Goal: Information Seeking & Learning: Compare options

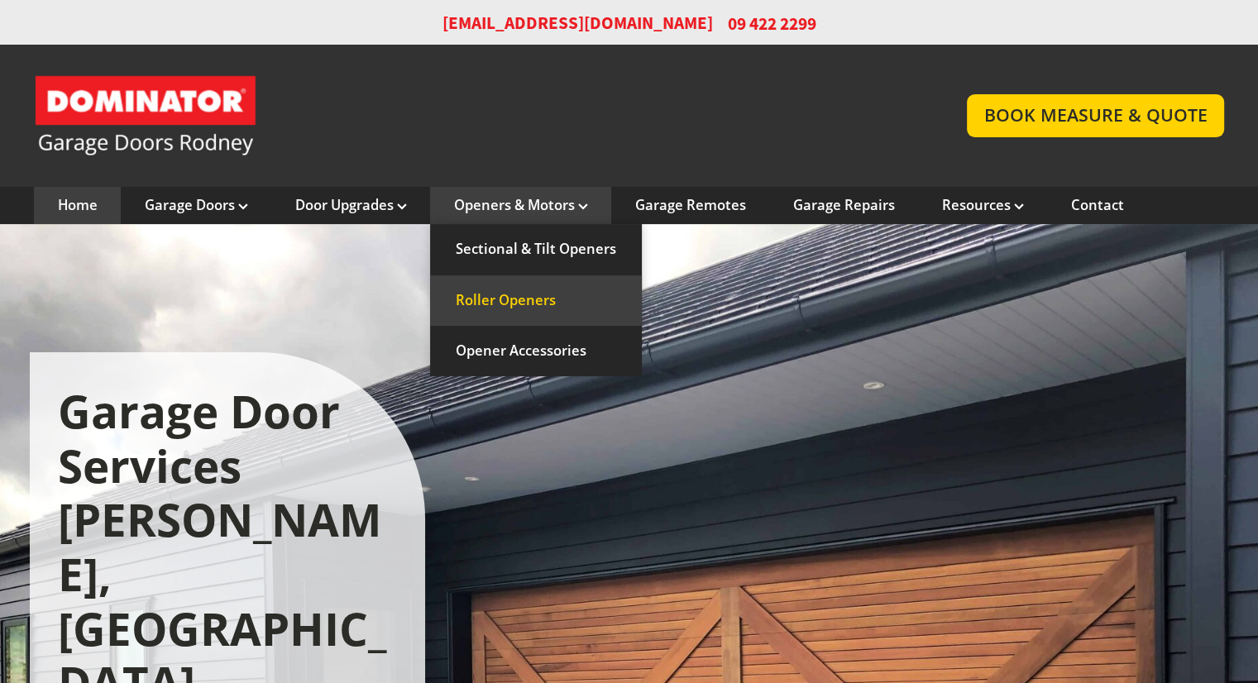
click at [523, 300] on link "Roller Openers" at bounding box center [536, 300] width 212 height 50
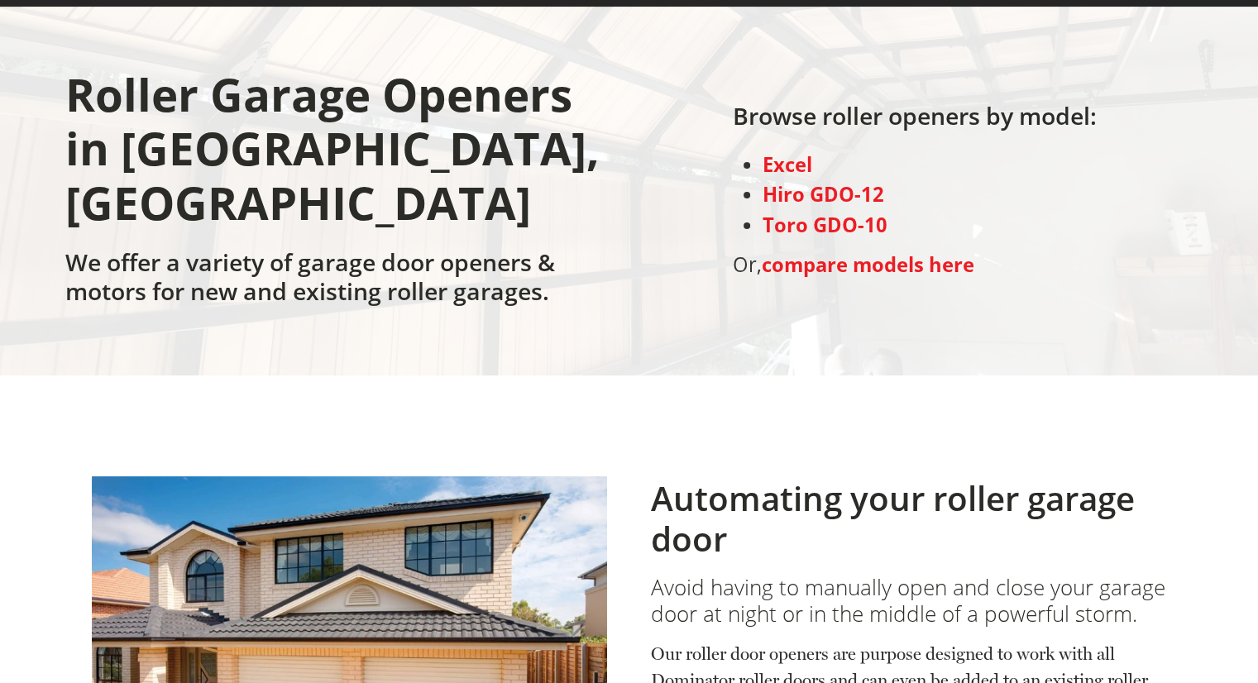
scroll to position [212, 0]
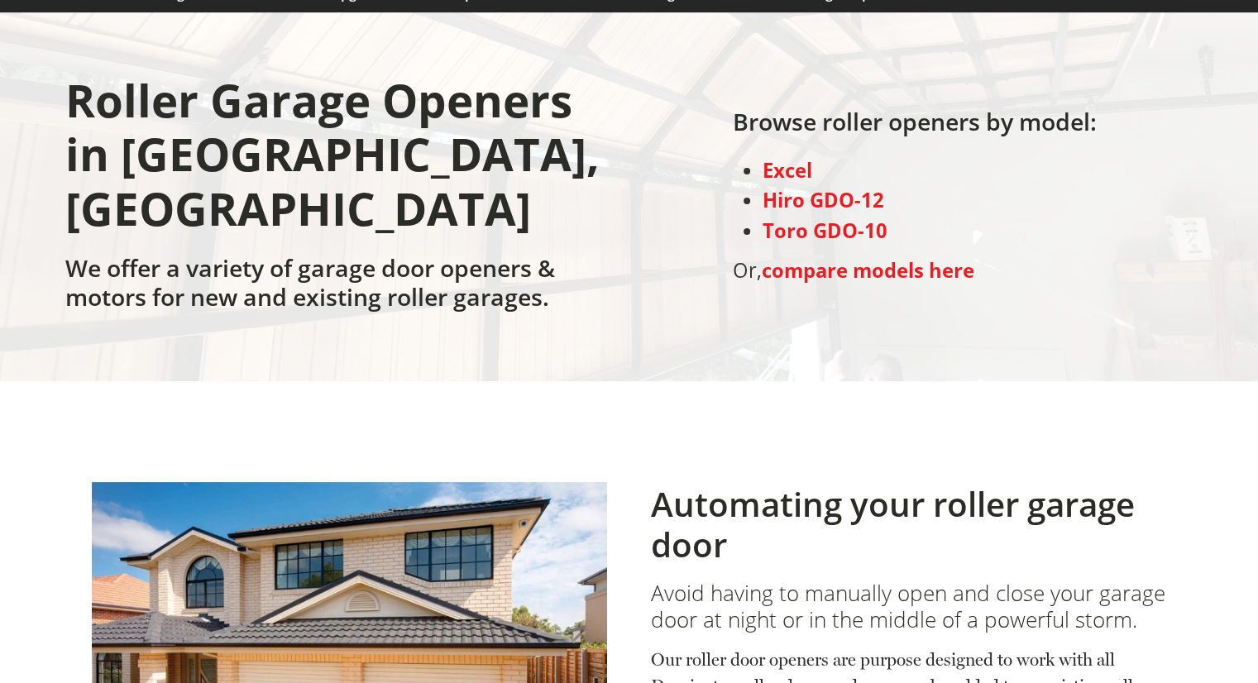
click at [835, 257] on strong "compare models here" at bounding box center [868, 270] width 213 height 26
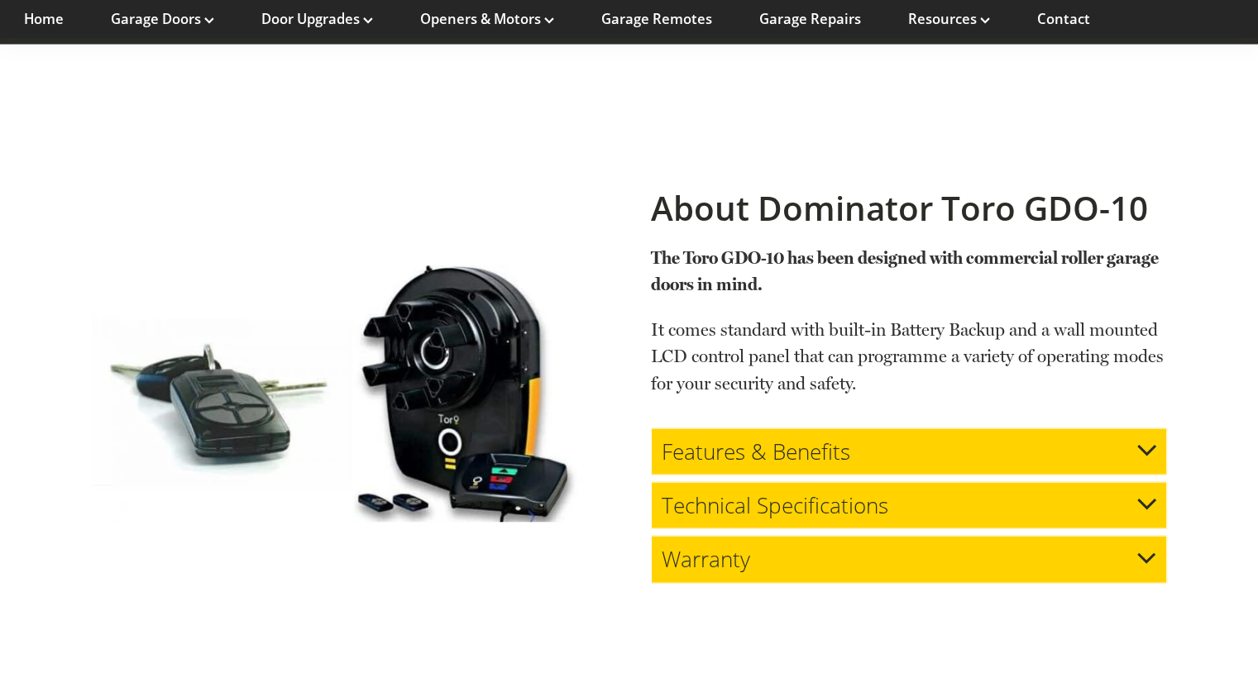
scroll to position [3176, 0]
click at [1112, 428] on div "Features & Benefits" at bounding box center [908, 451] width 515 height 47
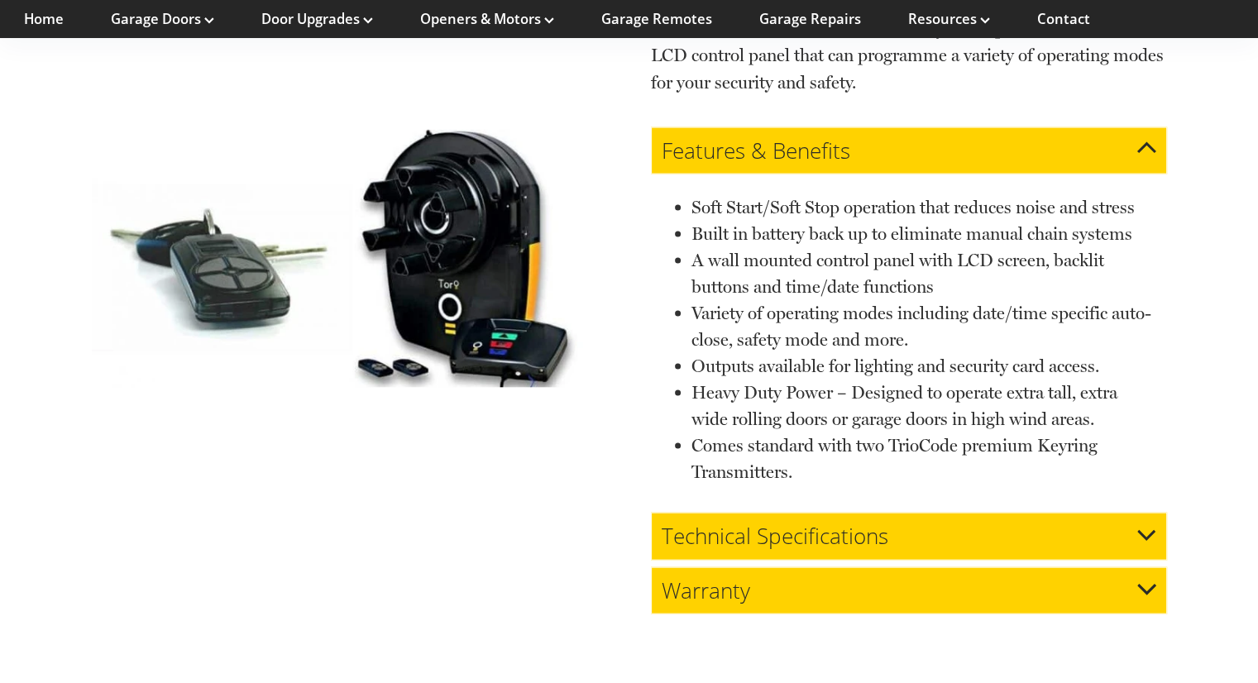
scroll to position [3497, 0]
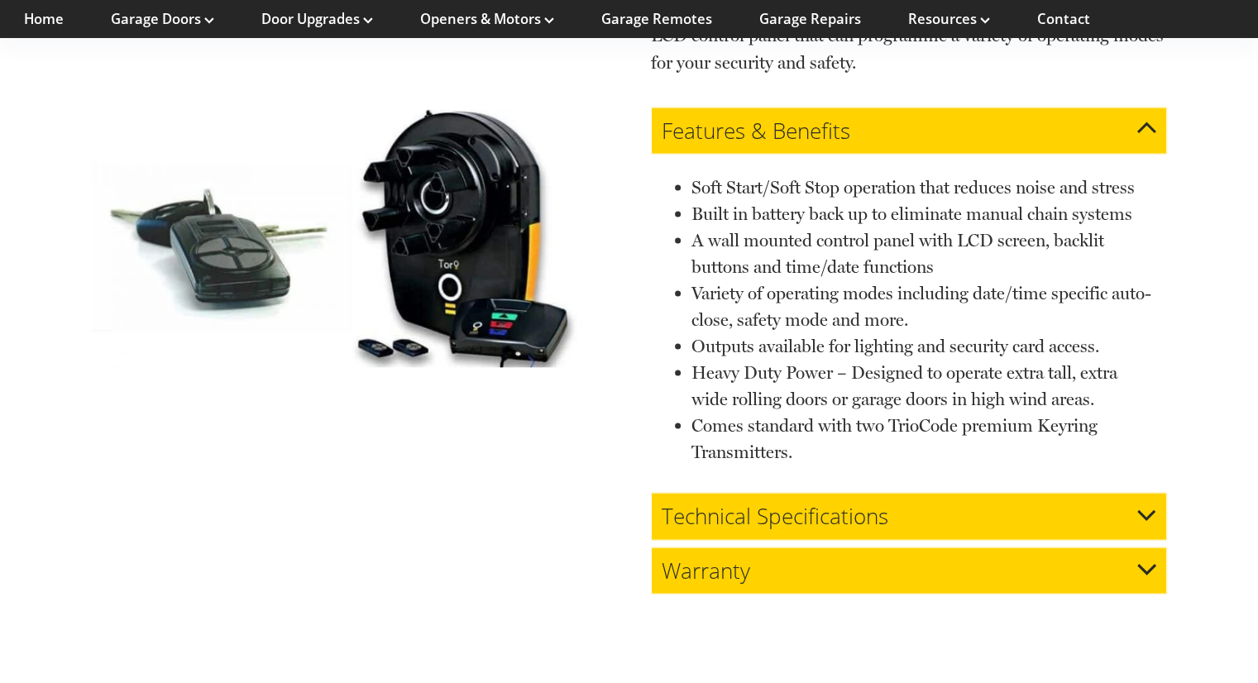
click at [1137, 507] on icon at bounding box center [1146, 516] width 19 height 19
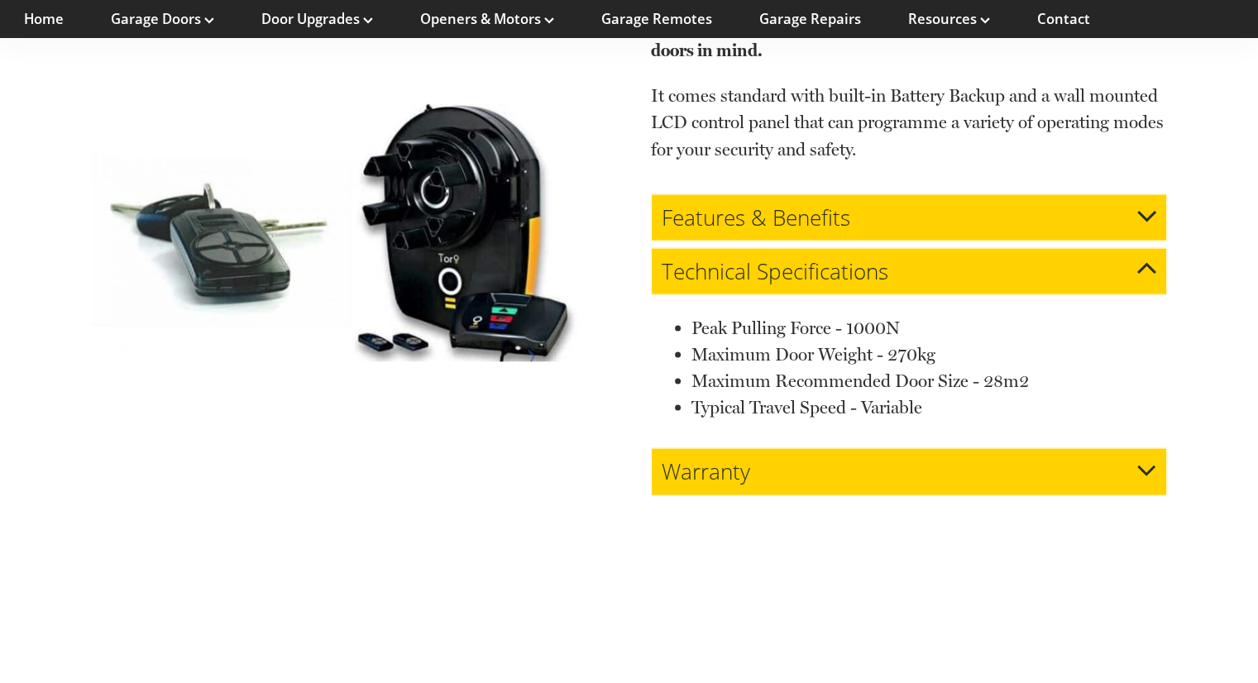
scroll to position [3404, 0]
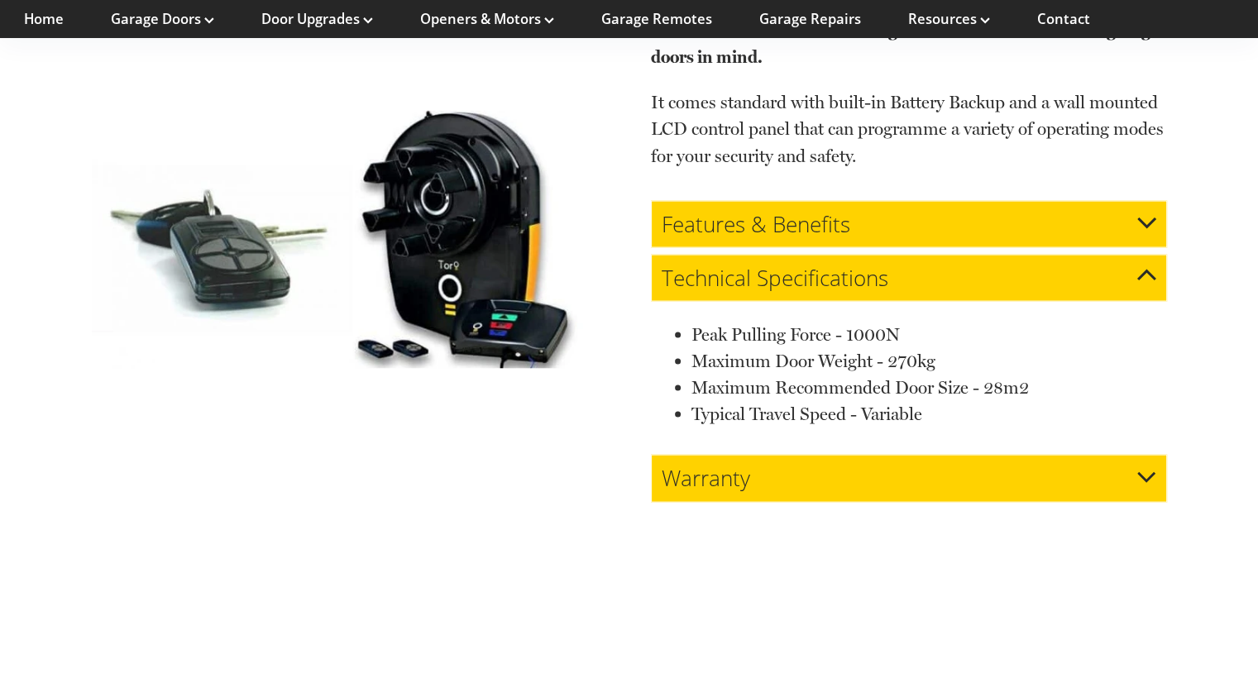
drag, startPoint x: 1150, startPoint y: 414, endPoint x: 1148, endPoint y: 439, distance: 24.9
click at [1148, 455] on div "Warranty" at bounding box center [908, 478] width 515 height 47
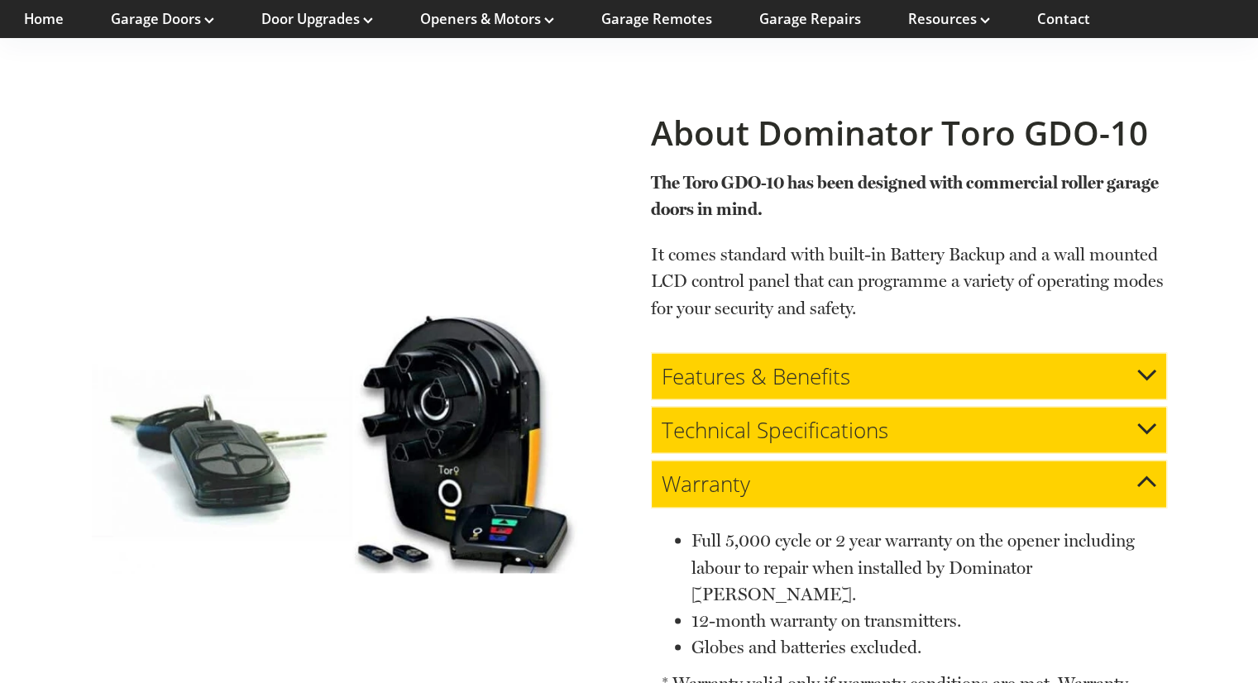
scroll to position [3251, 0]
click at [1148, 462] on div "Warranty" at bounding box center [908, 485] width 515 height 47
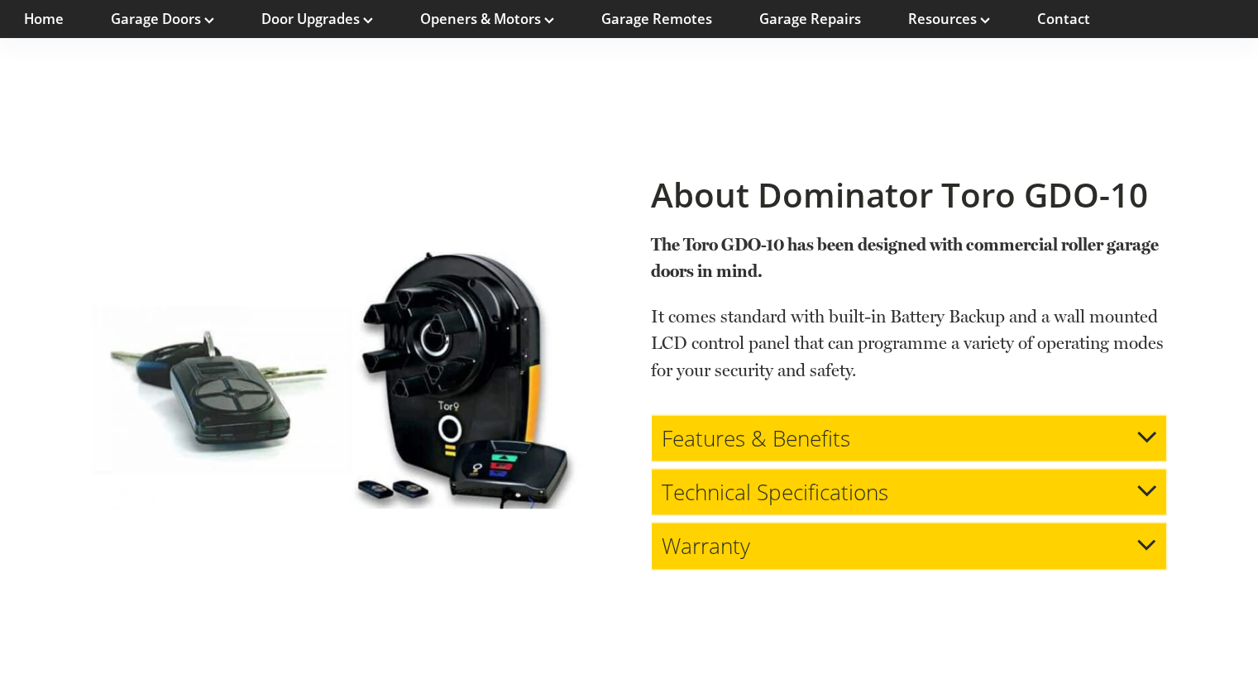
click at [1148, 439] on div "Features & Benefits Soft Start/Soft Stop operation that reduces noise and stres…" at bounding box center [908, 492] width 515 height 155
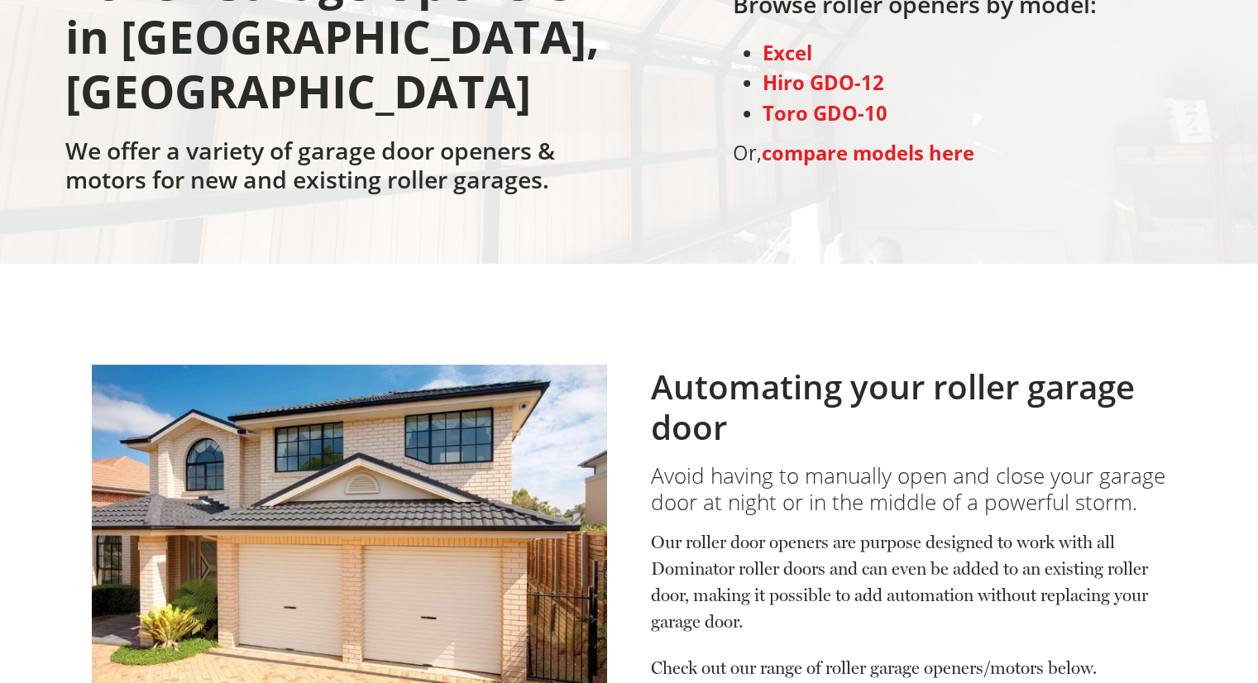
scroll to position [0, 0]
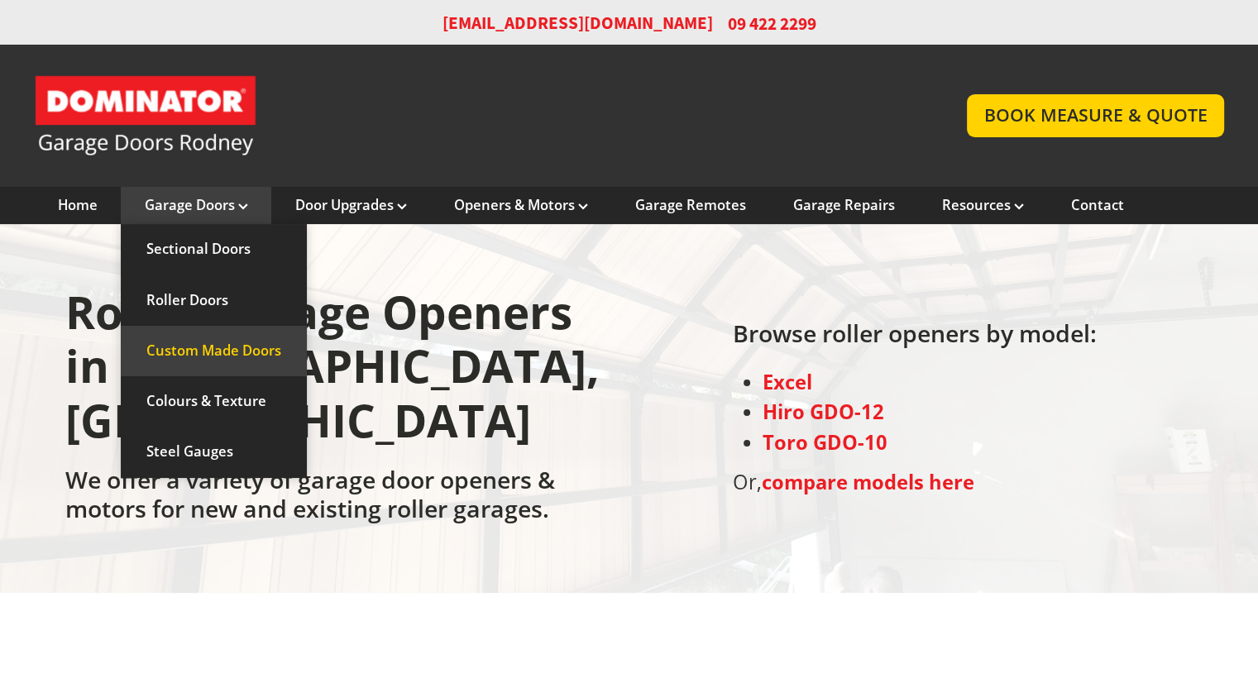
click at [218, 352] on link "Custom Made Doors" at bounding box center [214, 351] width 186 height 50
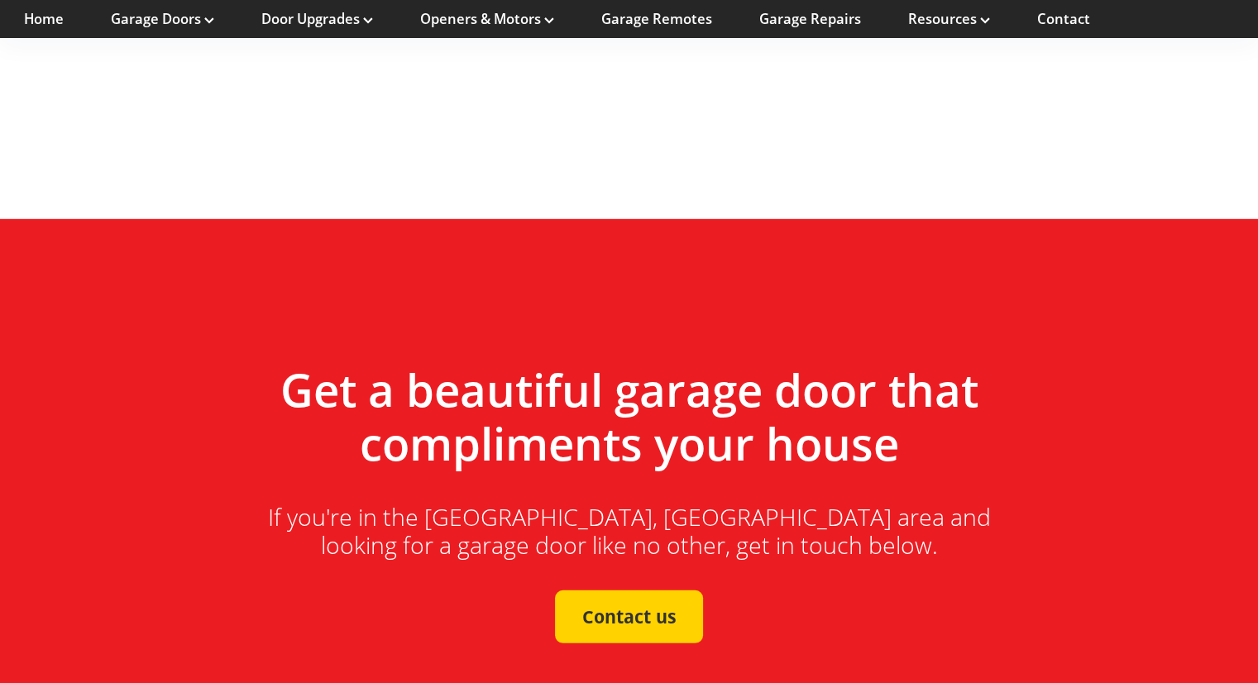
scroll to position [4930, 0]
